Goal: Information Seeking & Learning: Learn about a topic

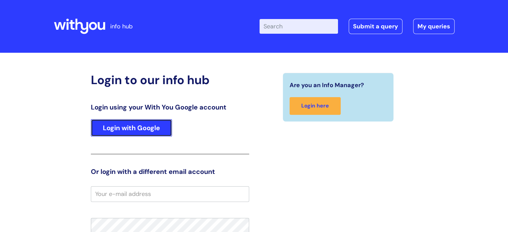
click at [124, 127] on link "Login with Google" at bounding box center [131, 127] width 81 height 17
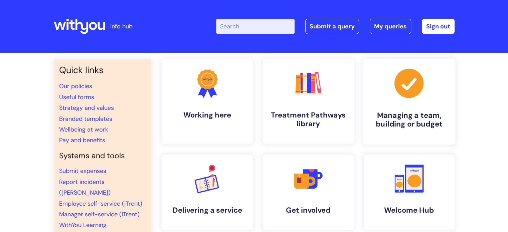
click at [393, 115] on h4 "Managing a team, building or budget" at bounding box center [409, 120] width 82 height 18
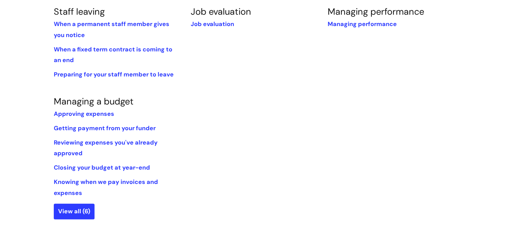
scroll to position [408, 0]
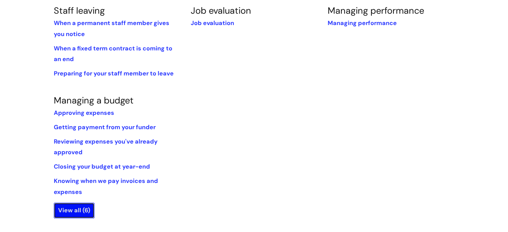
click at [76, 211] on link "View all (6)" at bounding box center [74, 210] width 41 height 15
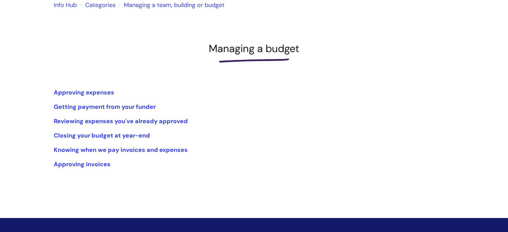
scroll to position [75, 0]
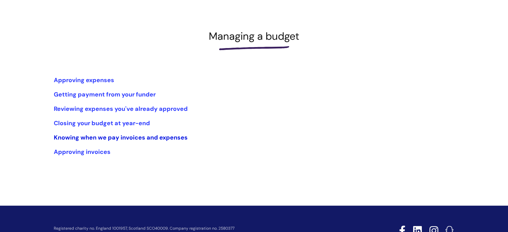
click at [74, 136] on link "Knowing when we pay invoices and expenses" at bounding box center [121, 138] width 134 height 8
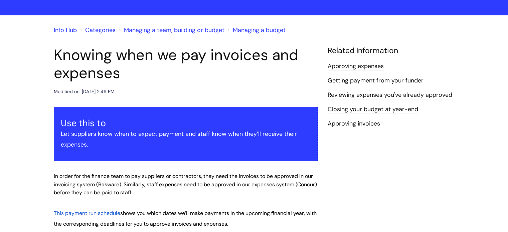
scroll to position [34, 0]
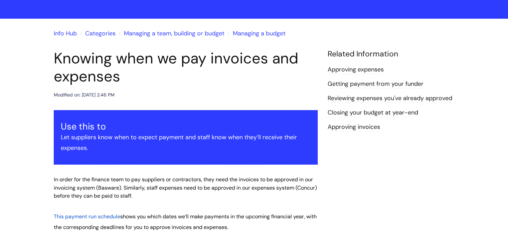
click at [356, 124] on link "Approving invoices" at bounding box center [354, 127] width 52 height 9
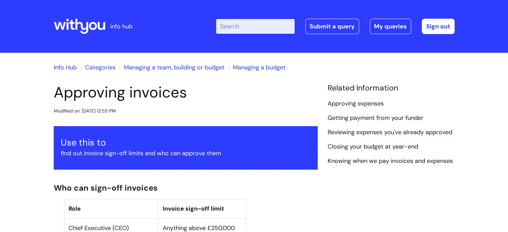
click at [67, 67] on link "Info Hub" at bounding box center [65, 67] width 23 height 8
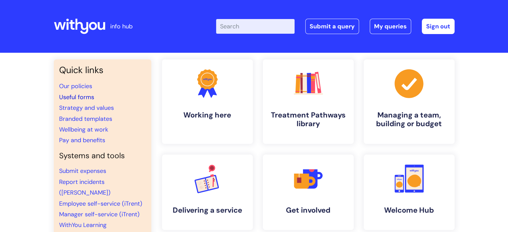
click at [68, 98] on link "Useful forms" at bounding box center [76, 97] width 35 height 8
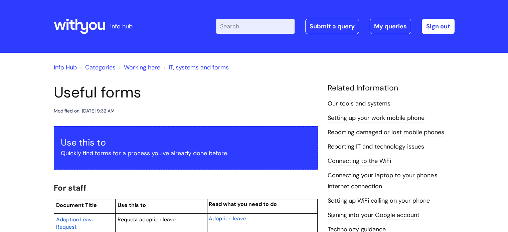
click at [64, 67] on link "Info Hub" at bounding box center [65, 67] width 23 height 8
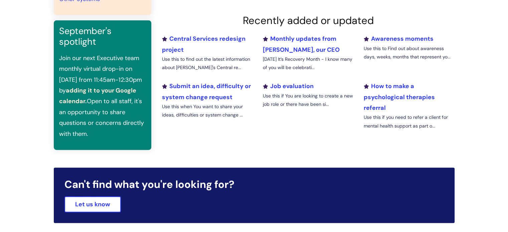
scroll to position [238, 0]
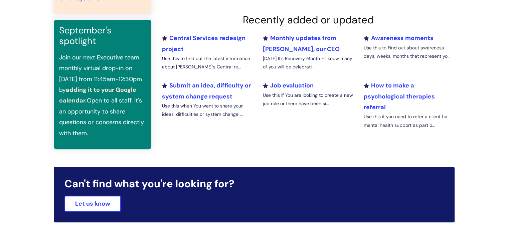
click at [124, 86] on link "adding it to your Google calendar." at bounding box center [97, 95] width 77 height 19
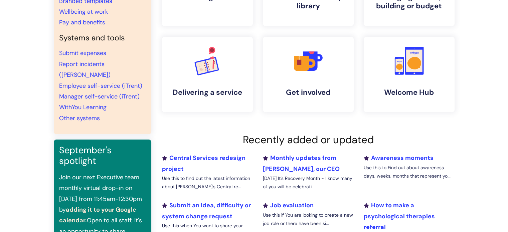
scroll to position [119, 0]
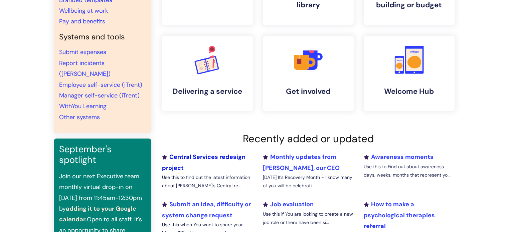
click at [195, 156] on link "Central Services redesign project" at bounding box center [204, 162] width 84 height 19
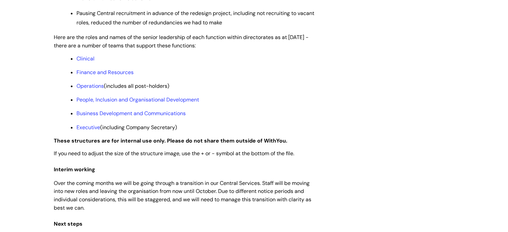
scroll to position [540, 0]
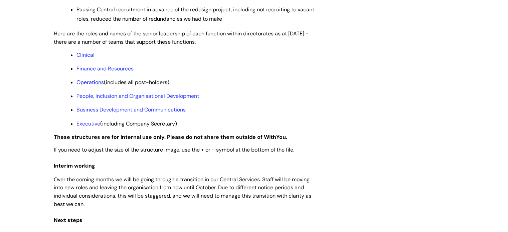
click at [86, 86] on link "Operations" at bounding box center [90, 82] width 27 height 7
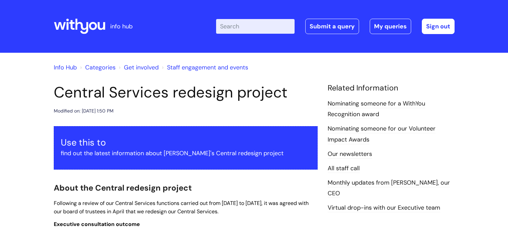
scroll to position [539, 0]
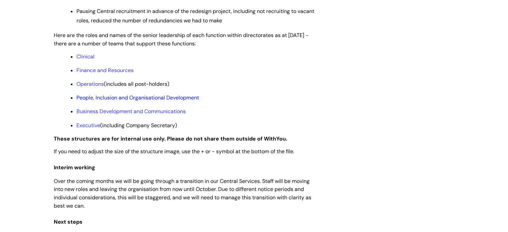
click at [160, 101] on link "People, Inclusion and Organisational Development" at bounding box center [138, 97] width 123 height 7
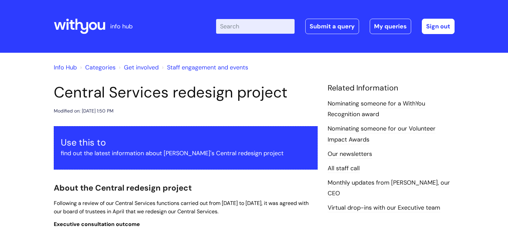
scroll to position [537, 0]
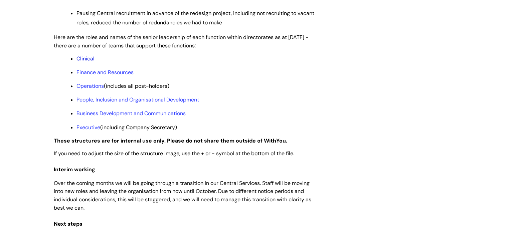
click at [86, 62] on link "Clinical" at bounding box center [86, 58] width 18 height 7
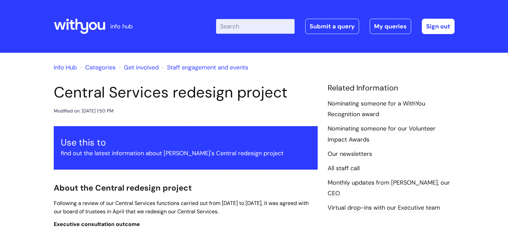
scroll to position [535, 0]
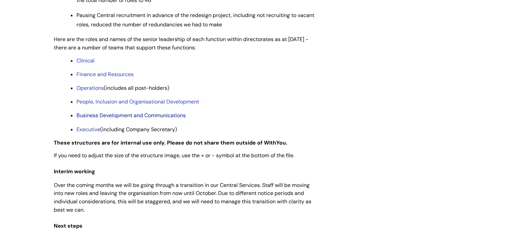
click at [162, 119] on link "Business Development and Communications" at bounding box center [131, 115] width 109 height 7
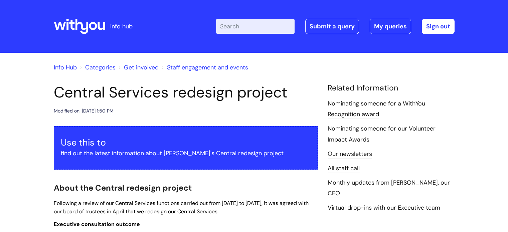
scroll to position [533, 0]
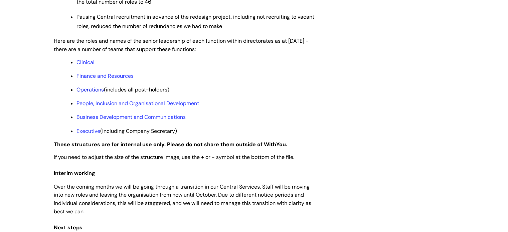
click at [92, 93] on link "Operations" at bounding box center [90, 89] width 27 height 7
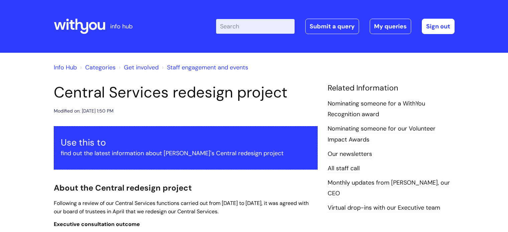
scroll to position [531, 0]
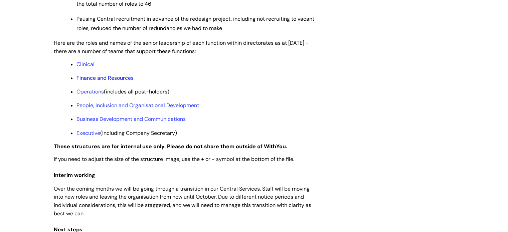
click at [88, 82] on link "Finance and Resources" at bounding box center [105, 78] width 57 height 7
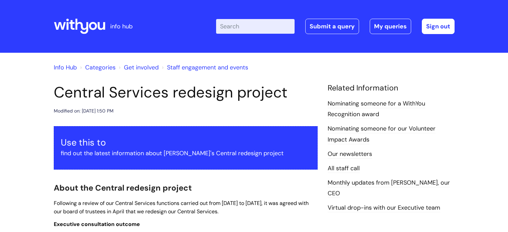
scroll to position [530, 0]
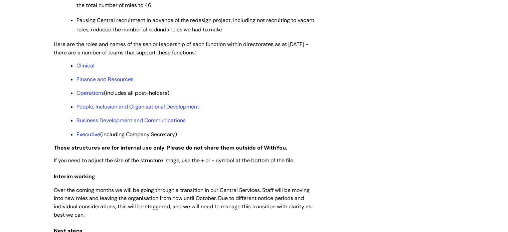
click at [87, 138] on link "Executive" at bounding box center [89, 134] width 24 height 7
